Goal: Check status

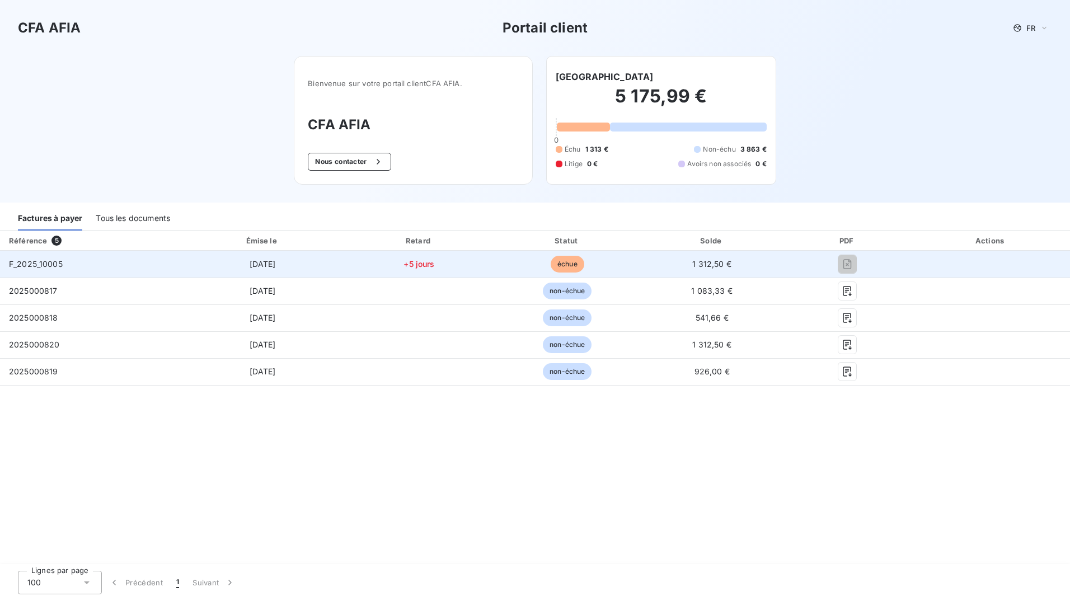
click at [563, 260] on span "échue" at bounding box center [568, 264] width 34 height 17
click at [420, 264] on span "+5 jours" at bounding box center [419, 264] width 31 height 10
click at [42, 265] on span "F_2025_10005" at bounding box center [36, 264] width 54 height 10
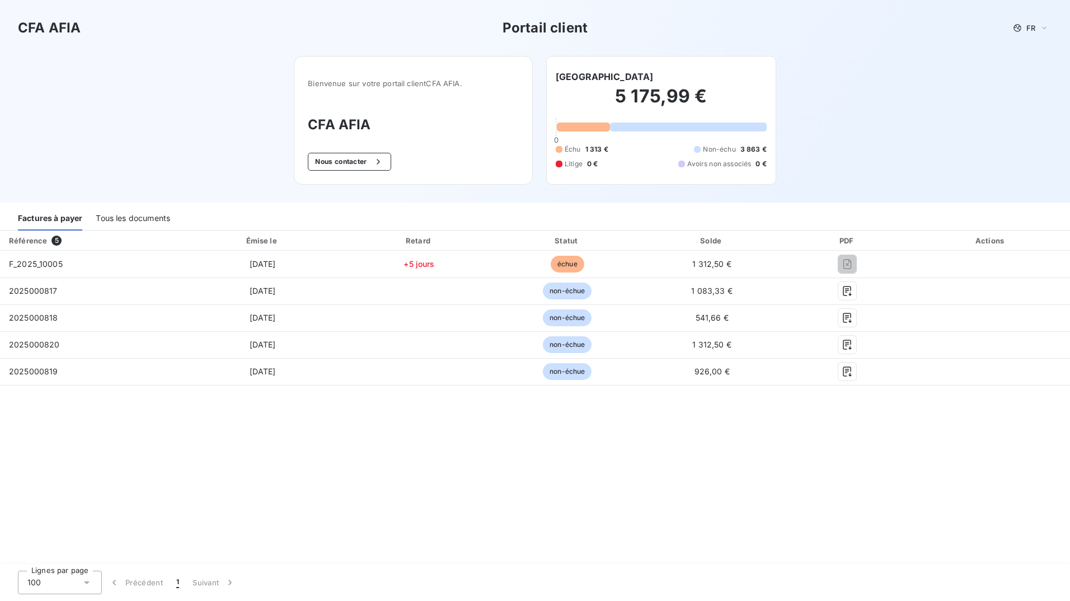
click at [55, 214] on div "Factures à payer" at bounding box center [50, 219] width 64 height 24
click at [54, 240] on span "5" at bounding box center [57, 241] width 10 height 10
click at [136, 217] on div "Tous les documents" at bounding box center [133, 219] width 74 height 24
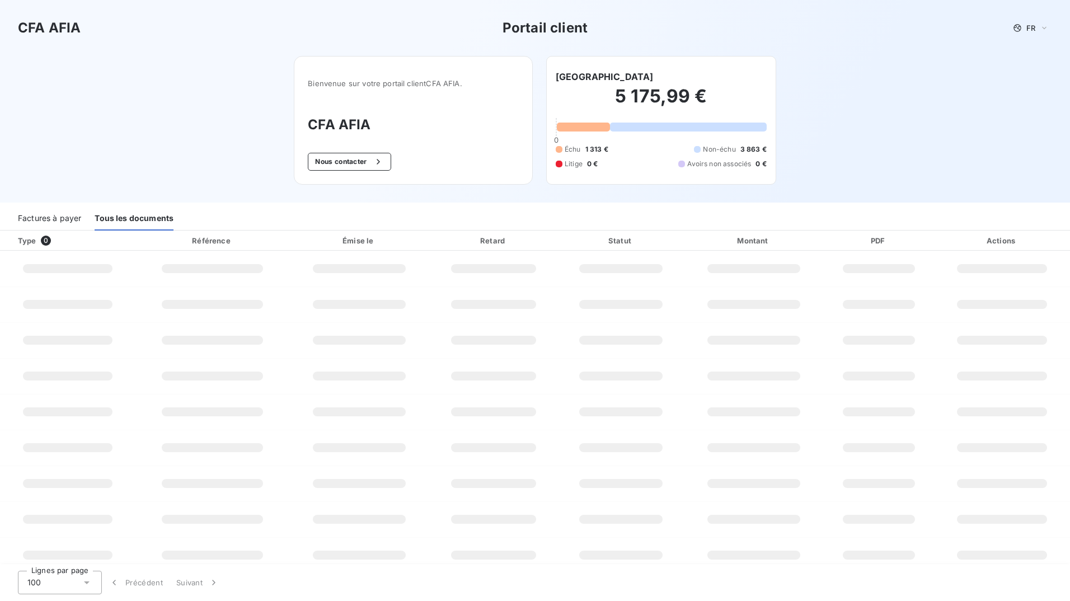
click at [41, 216] on div "Factures à payer" at bounding box center [49, 219] width 63 height 24
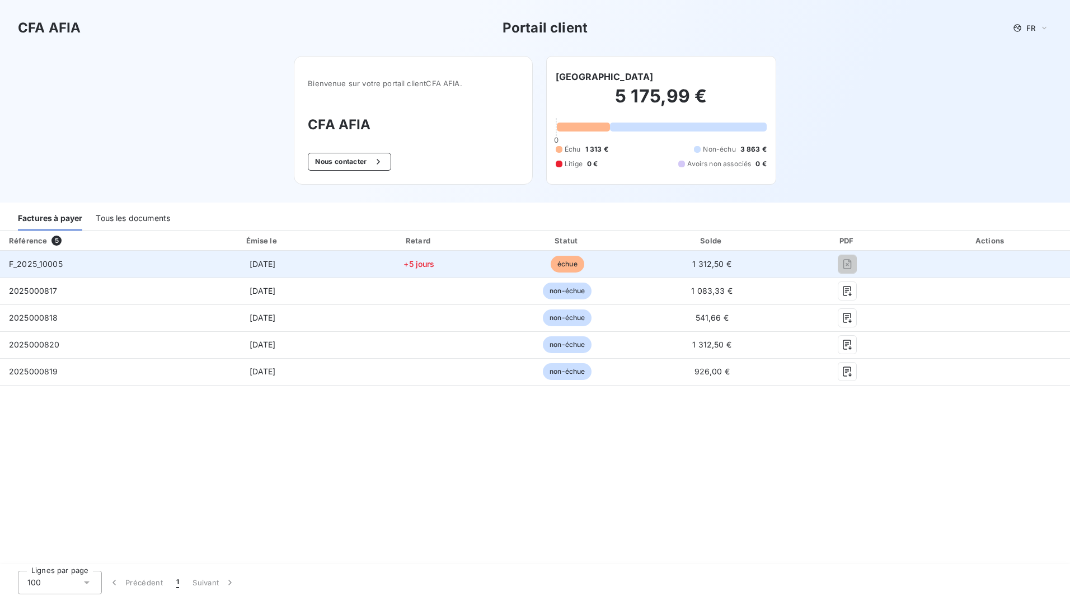
click at [266, 265] on span "[DATE]" at bounding box center [263, 264] width 26 height 10
click at [413, 264] on span "+5 jours" at bounding box center [419, 264] width 31 height 10
